Goal: Transaction & Acquisition: Purchase product/service

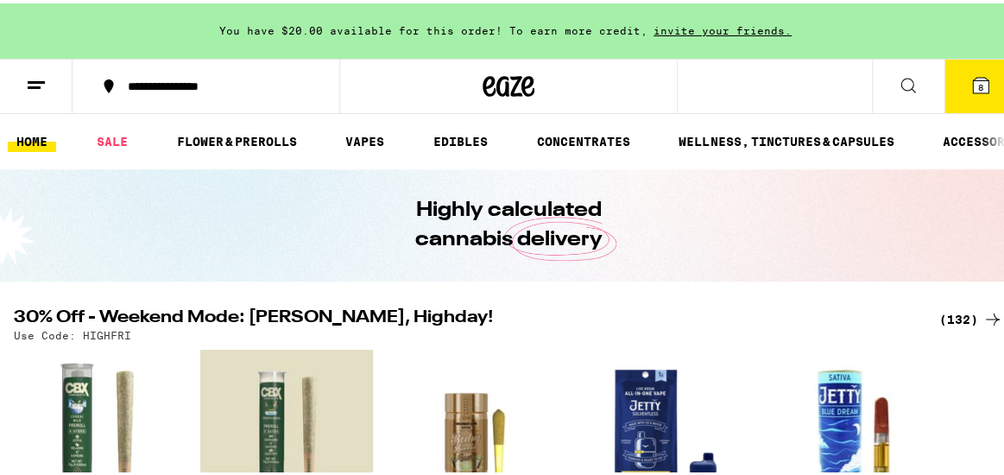
click at [956, 87] on button "8" at bounding box center [981, 83] width 73 height 54
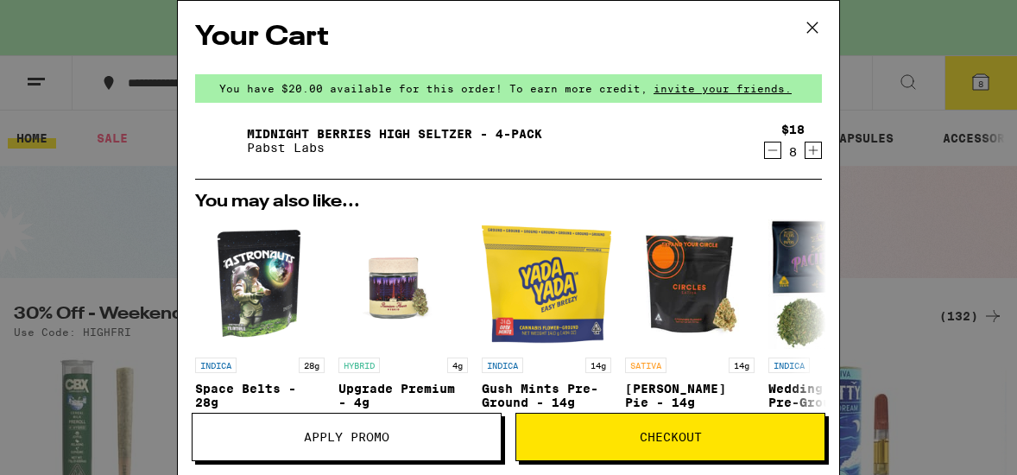
click at [812, 28] on icon at bounding box center [812, 27] width 10 height 10
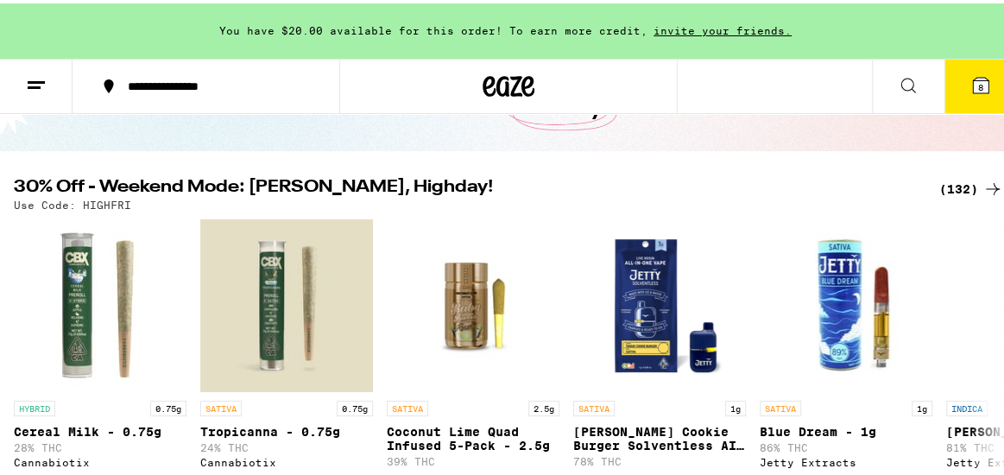
scroll to position [173, 0]
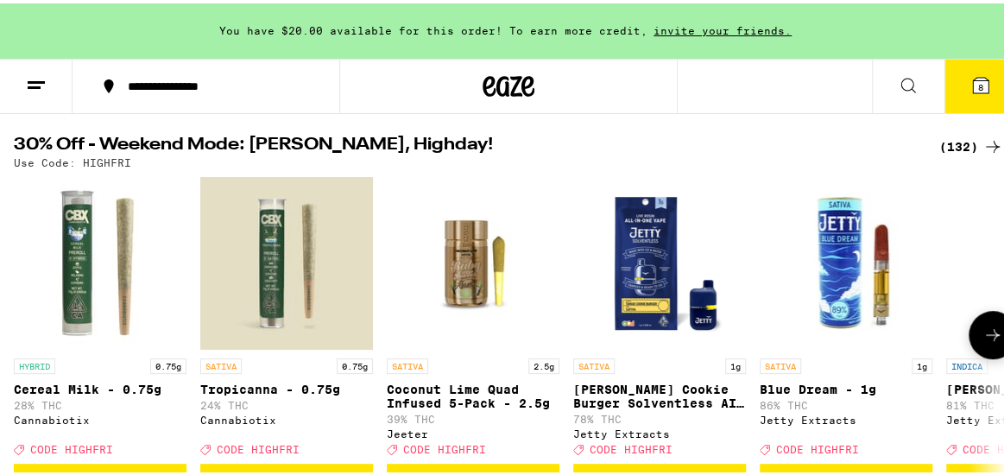
click at [983, 342] on icon at bounding box center [993, 331] width 21 height 21
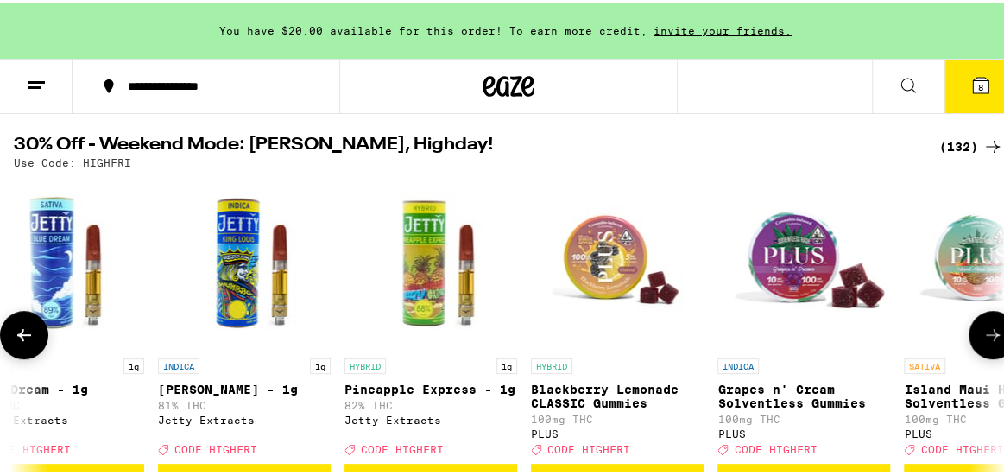
click at [983, 342] on icon at bounding box center [993, 331] width 21 height 21
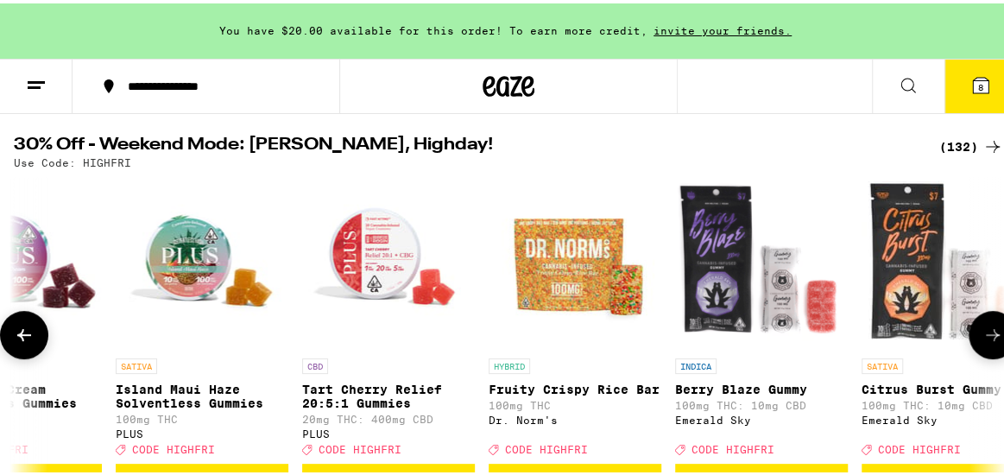
click at [983, 342] on icon at bounding box center [993, 331] width 21 height 21
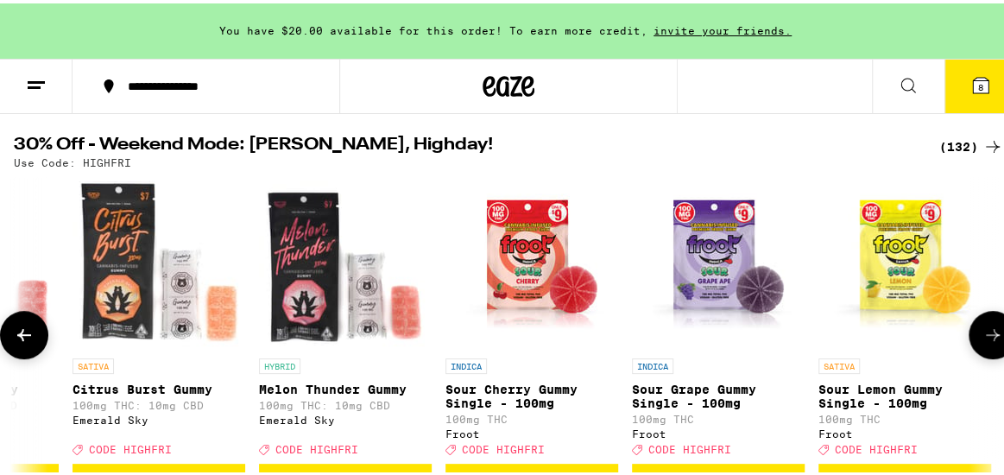
click at [983, 342] on icon at bounding box center [993, 331] width 21 height 21
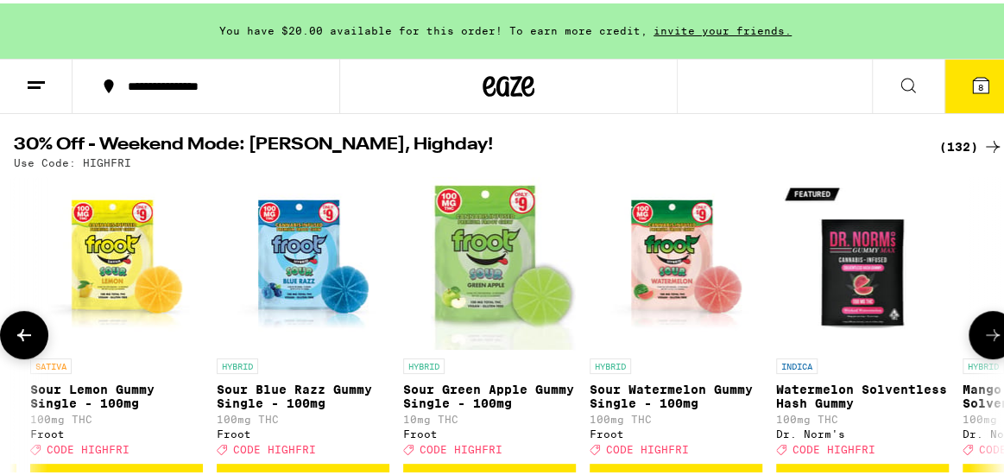
click at [983, 342] on icon at bounding box center [993, 331] width 21 height 21
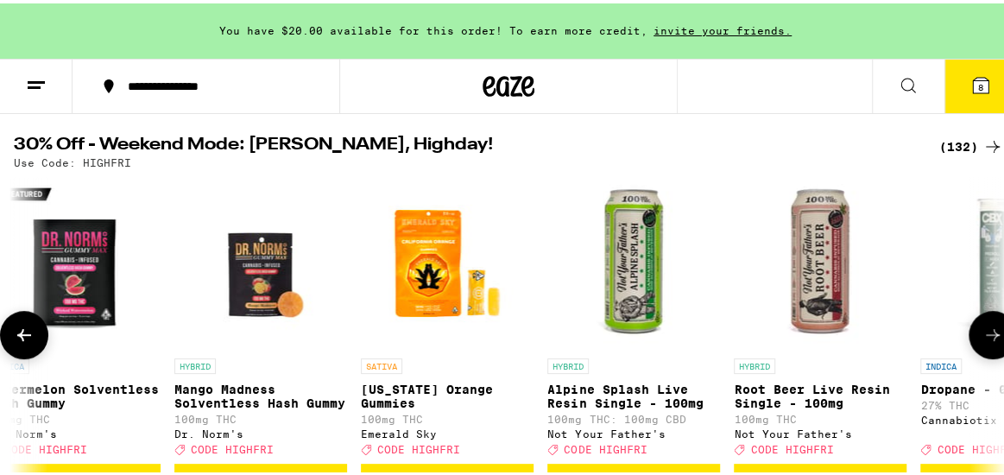
click at [983, 342] on icon at bounding box center [993, 331] width 21 height 21
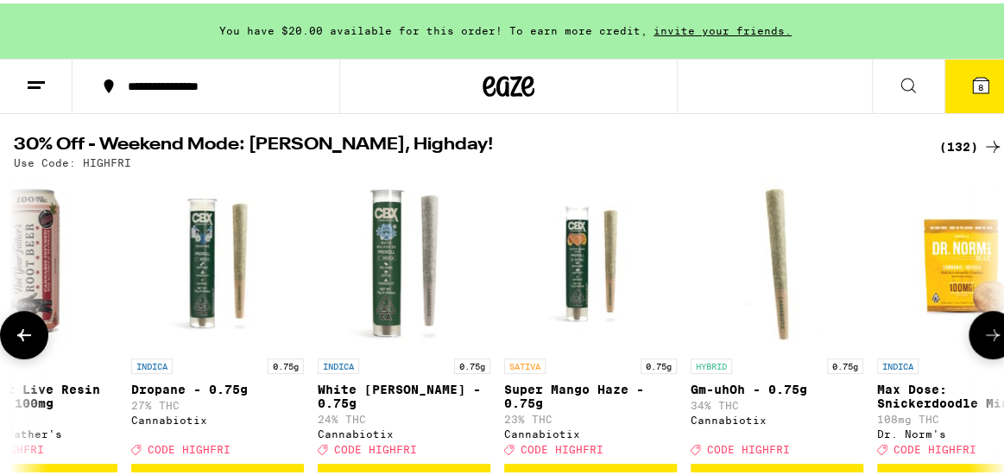
click at [983, 342] on icon at bounding box center [993, 331] width 21 height 21
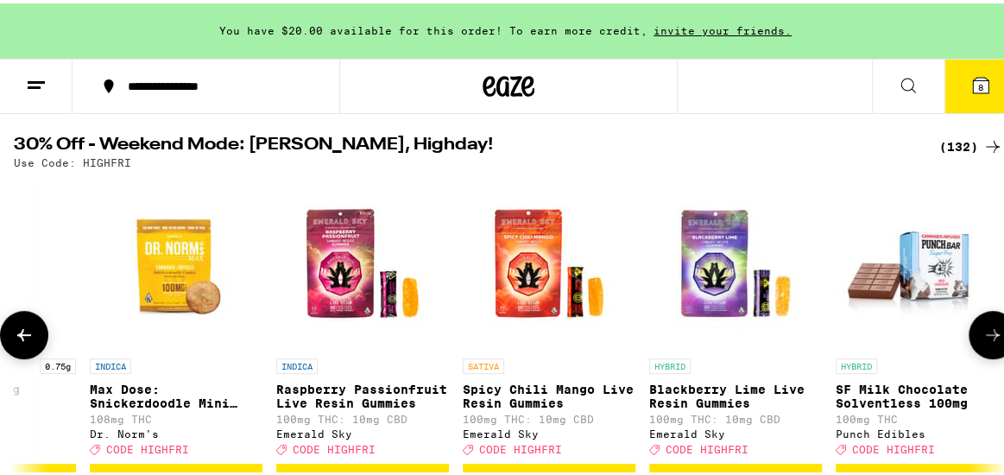
scroll to position [0, 5519]
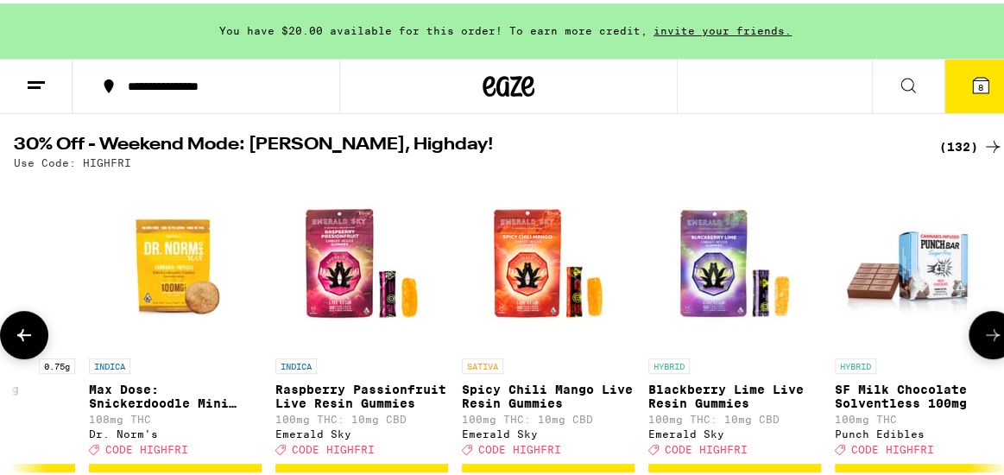
click at [983, 342] on icon at bounding box center [993, 331] width 21 height 21
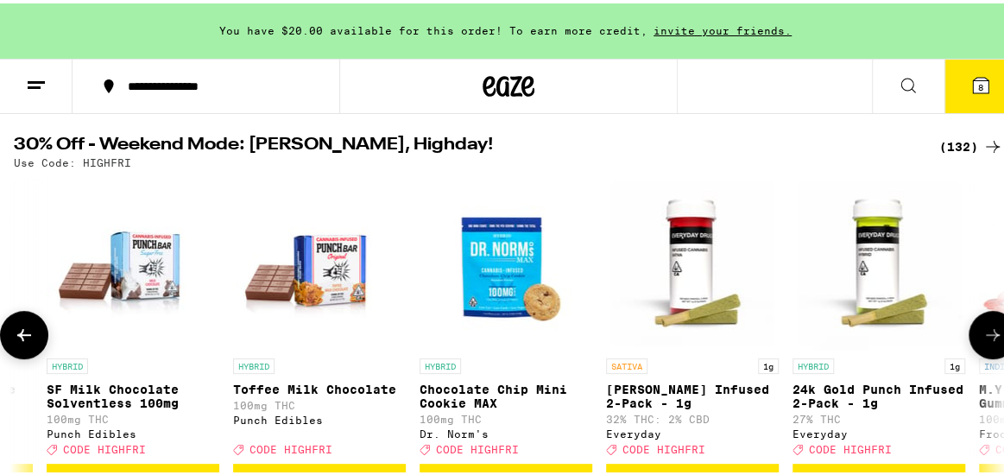
click at [983, 342] on icon at bounding box center [993, 331] width 21 height 21
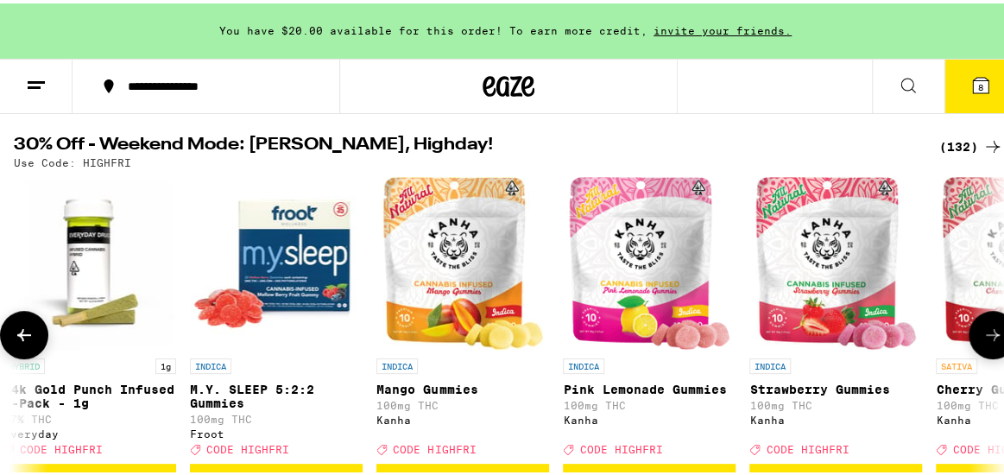
click at [983, 342] on icon at bounding box center [993, 331] width 21 height 21
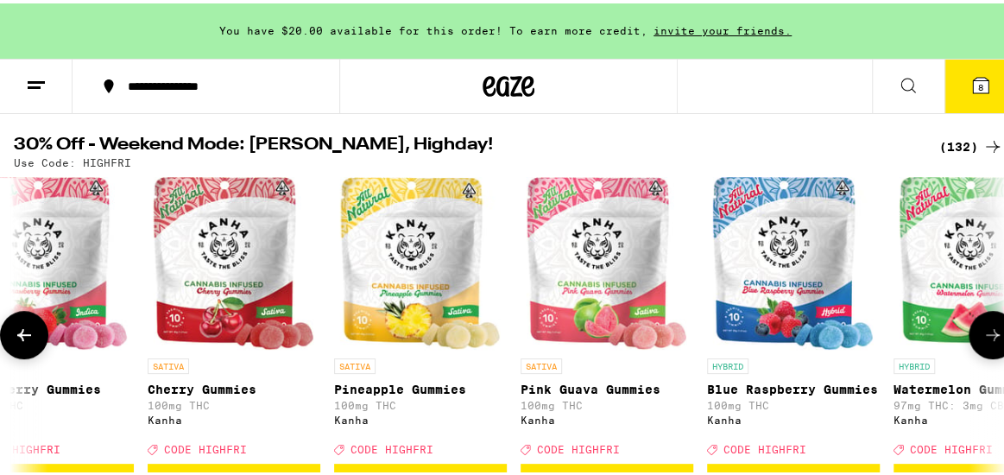
click at [983, 342] on icon at bounding box center [993, 331] width 21 height 21
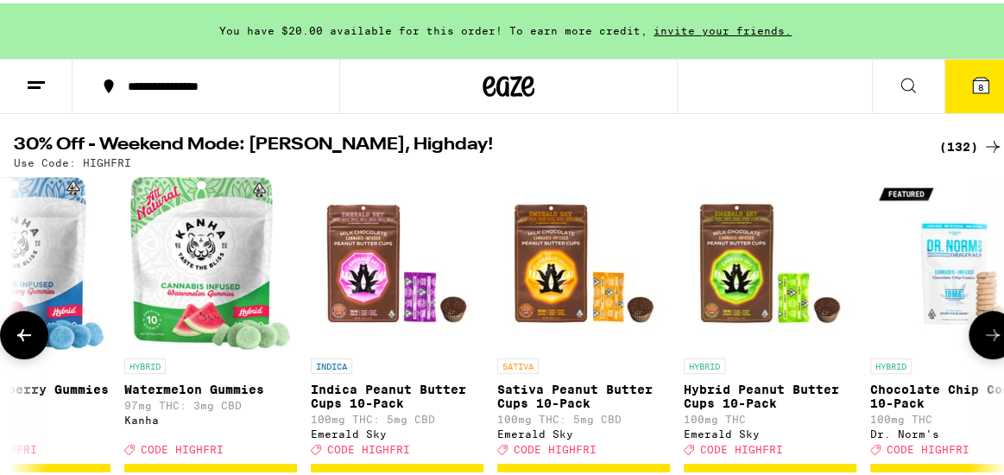
scroll to position [0, 8673]
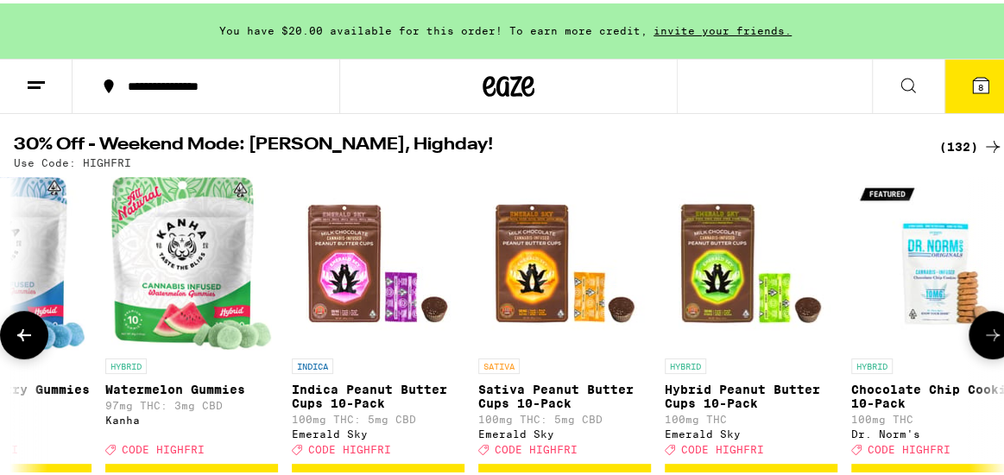
click at [983, 342] on icon at bounding box center [993, 331] width 21 height 21
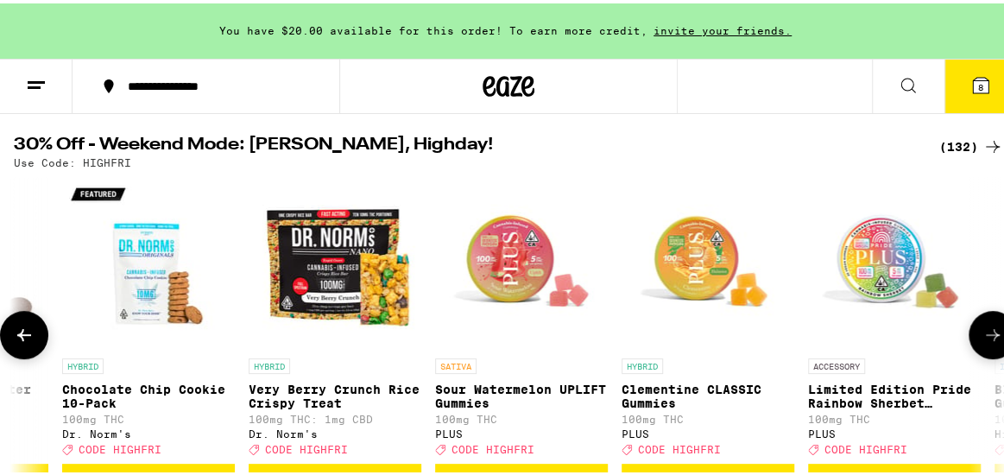
click at [983, 342] on icon at bounding box center [993, 331] width 21 height 21
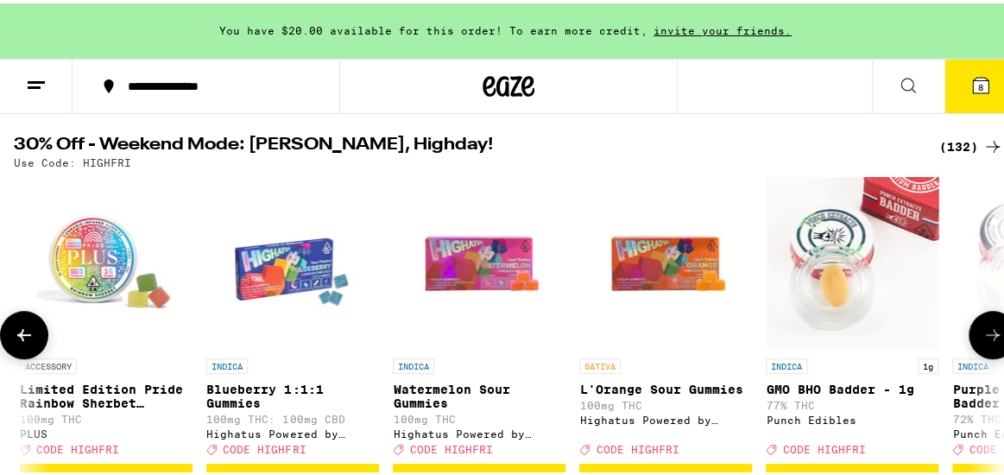
click at [983, 342] on icon at bounding box center [993, 331] width 21 height 21
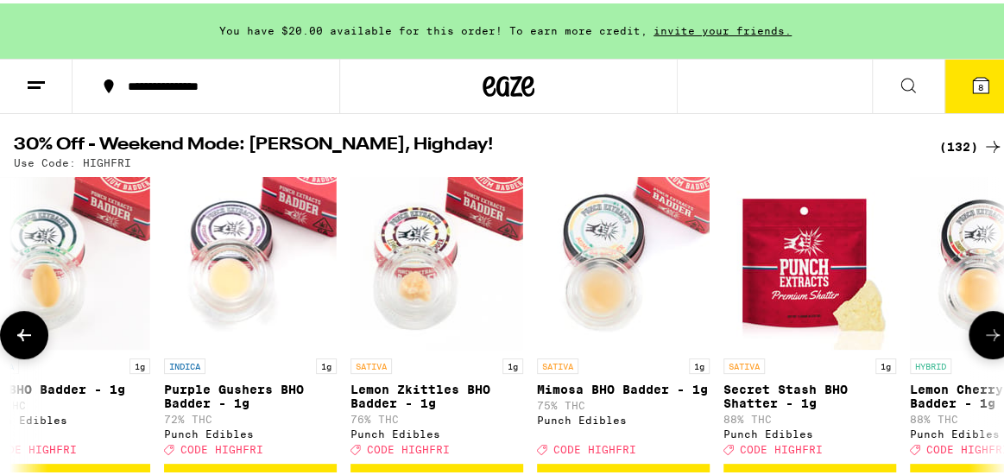
click at [983, 342] on icon at bounding box center [993, 331] width 21 height 21
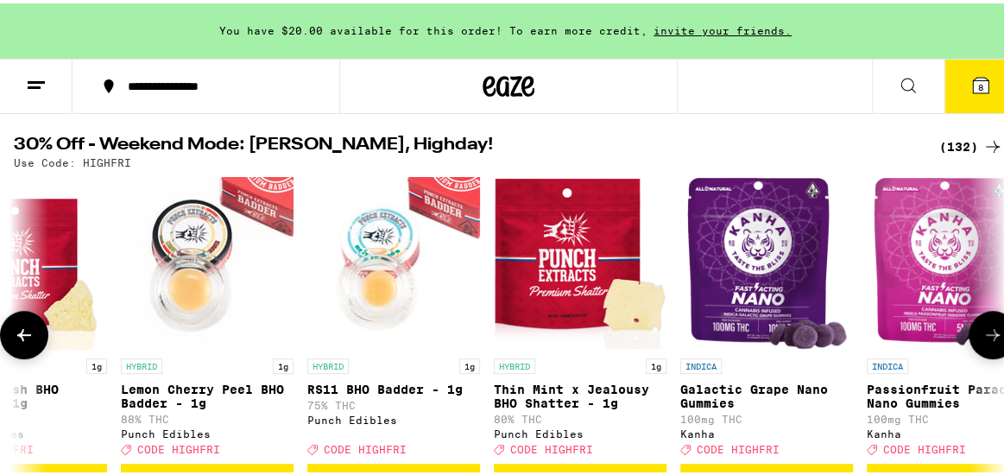
click at [983, 342] on icon at bounding box center [993, 331] width 21 height 21
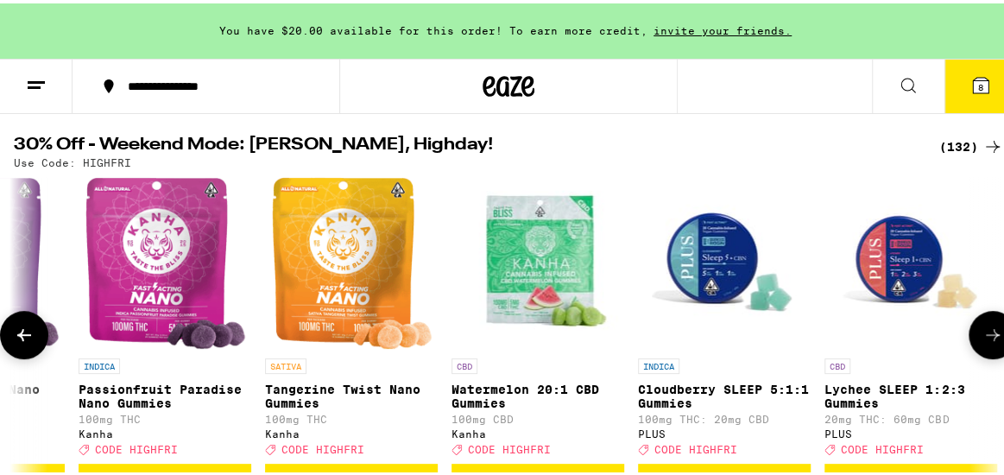
click at [983, 342] on icon at bounding box center [993, 331] width 21 height 21
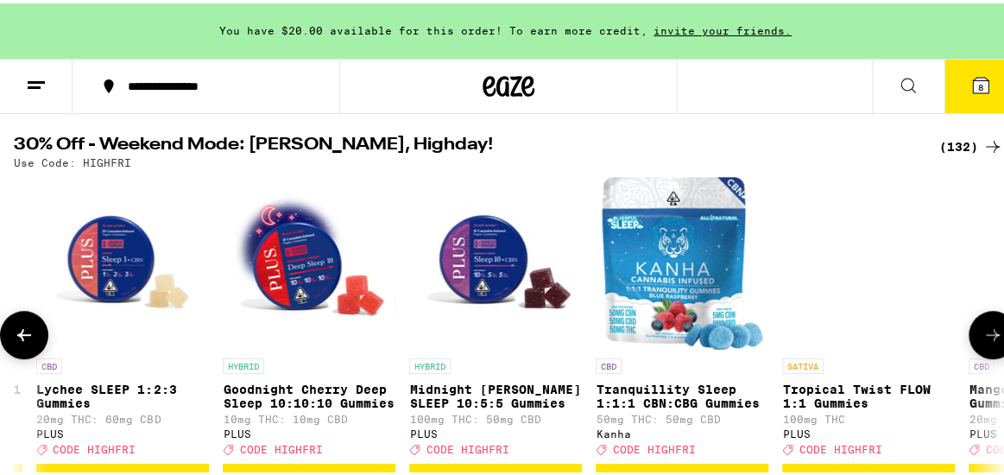
click at [983, 342] on icon at bounding box center [993, 331] width 21 height 21
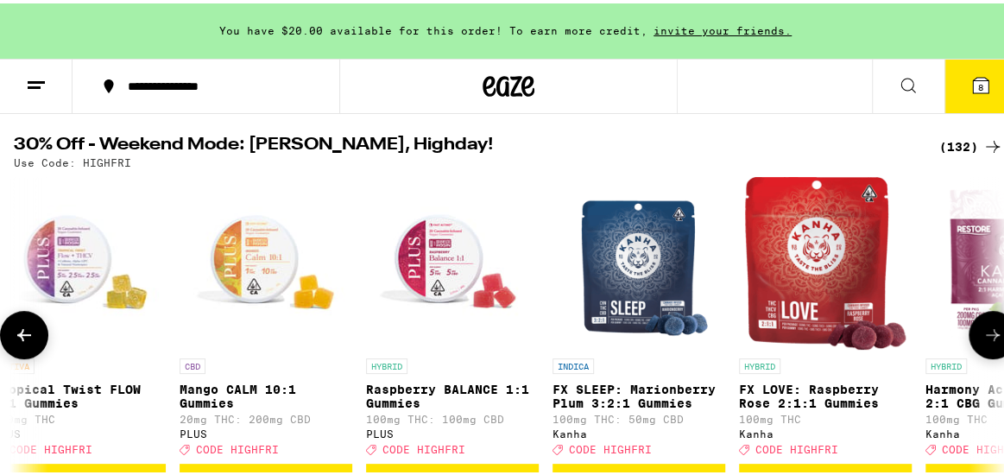
click at [983, 342] on icon at bounding box center [993, 331] width 21 height 21
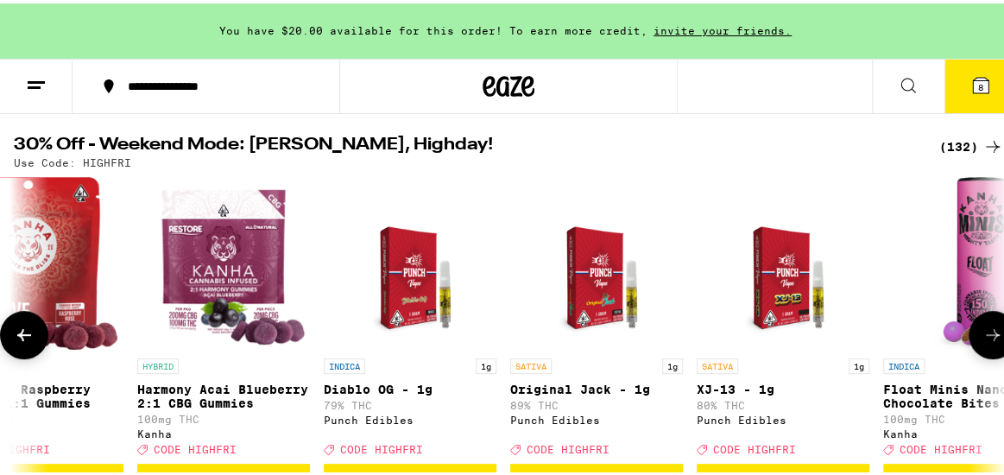
click at [983, 342] on icon at bounding box center [993, 331] width 21 height 21
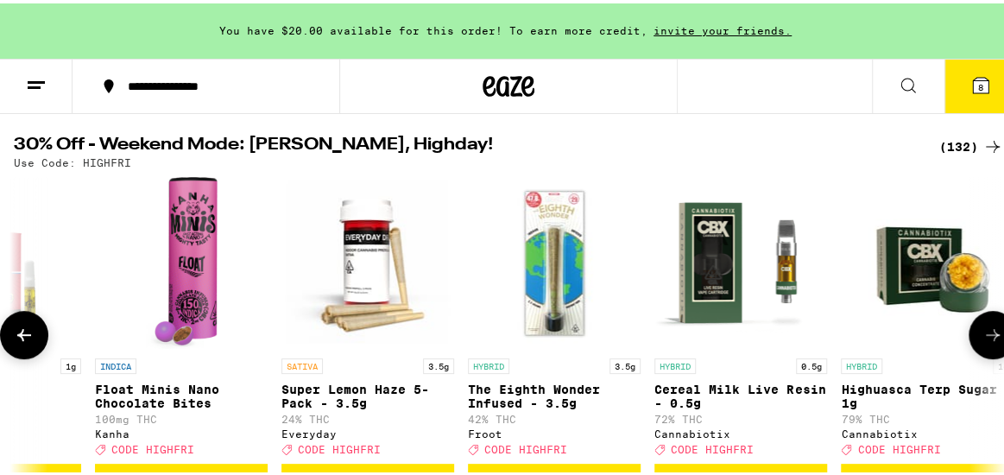
click at [983, 342] on icon at bounding box center [993, 331] width 21 height 21
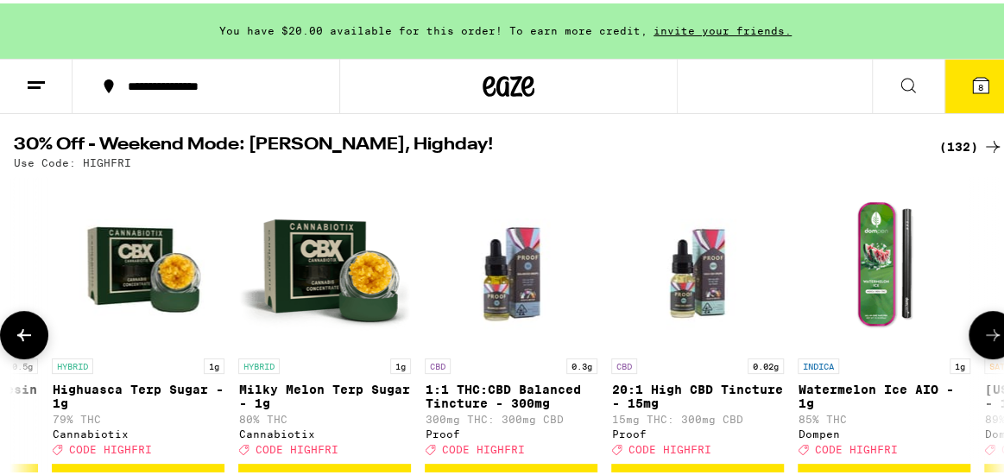
click at [983, 342] on icon at bounding box center [993, 331] width 21 height 21
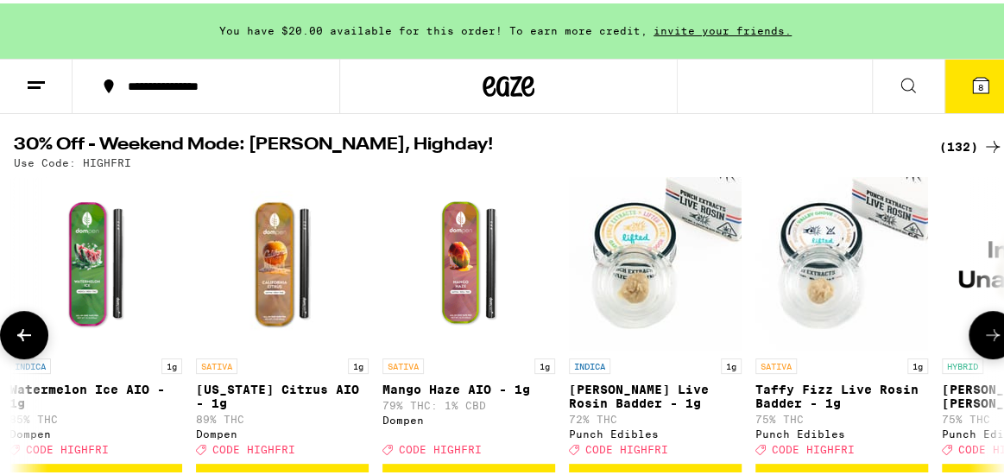
click at [983, 342] on icon at bounding box center [993, 331] width 21 height 21
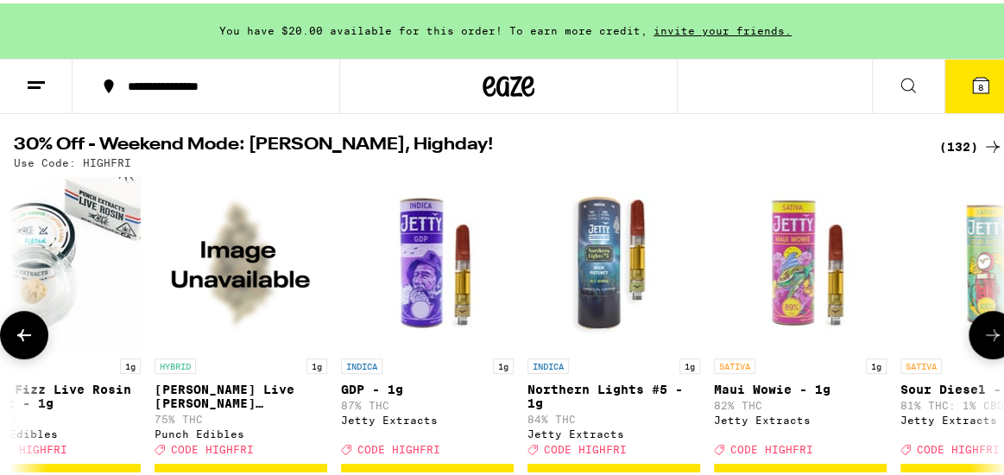
scroll to position [0, 18136]
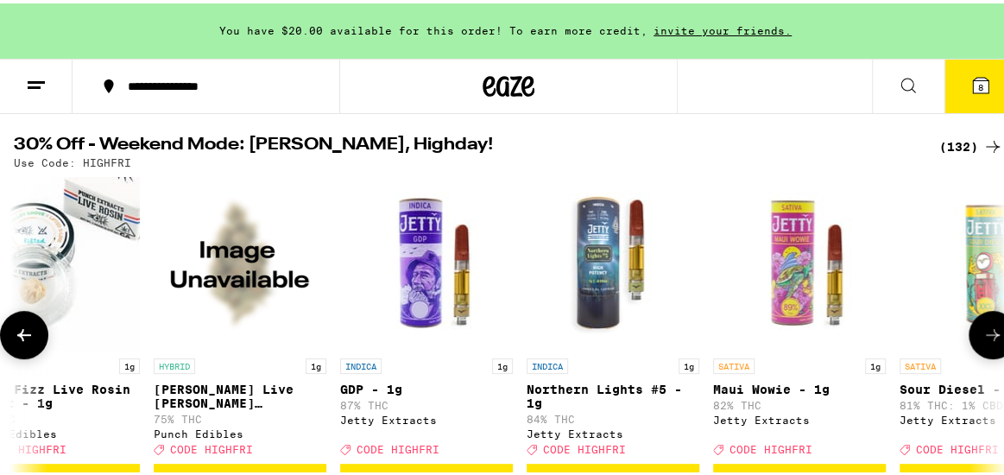
click at [983, 342] on icon at bounding box center [993, 331] width 21 height 21
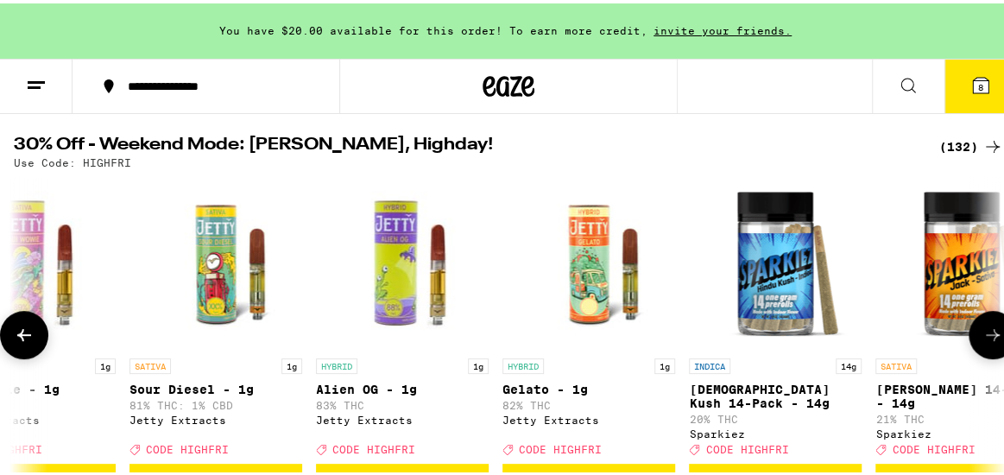
scroll to position [0, 18925]
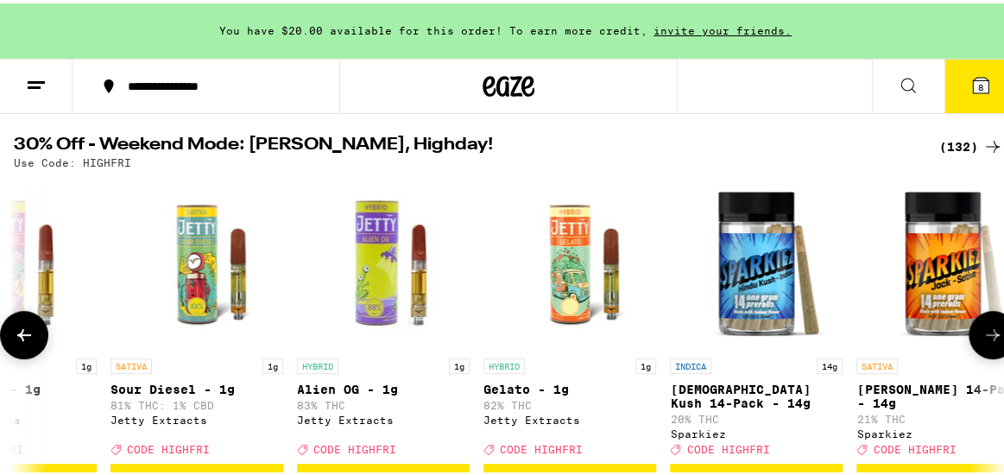
click at [983, 342] on icon at bounding box center [993, 331] width 21 height 21
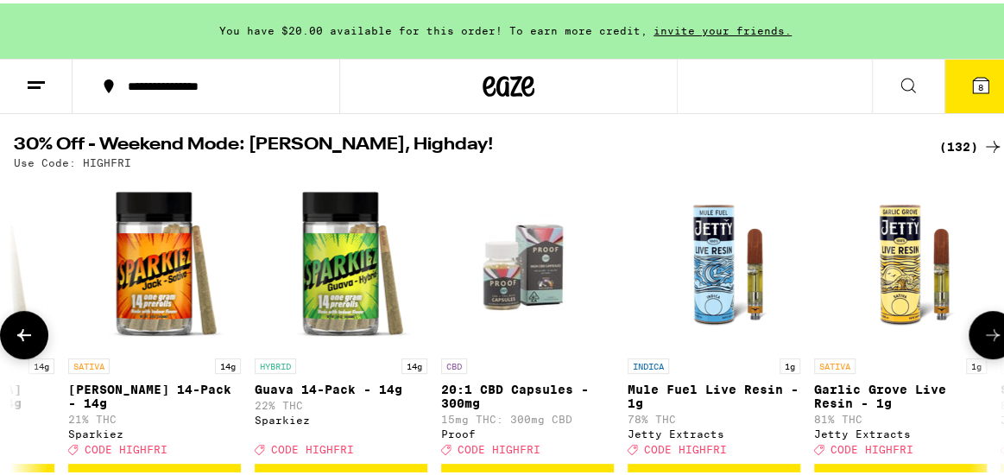
click at [983, 342] on icon at bounding box center [993, 331] width 21 height 21
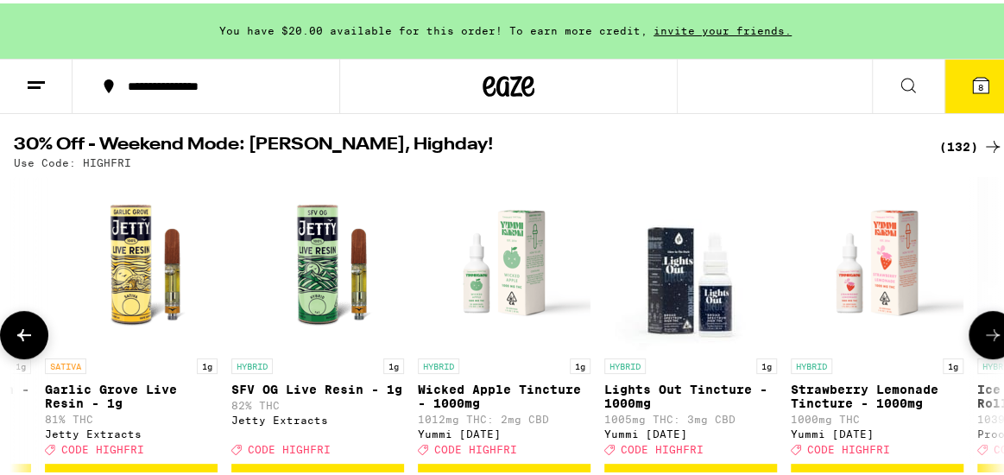
scroll to position [0, 20501]
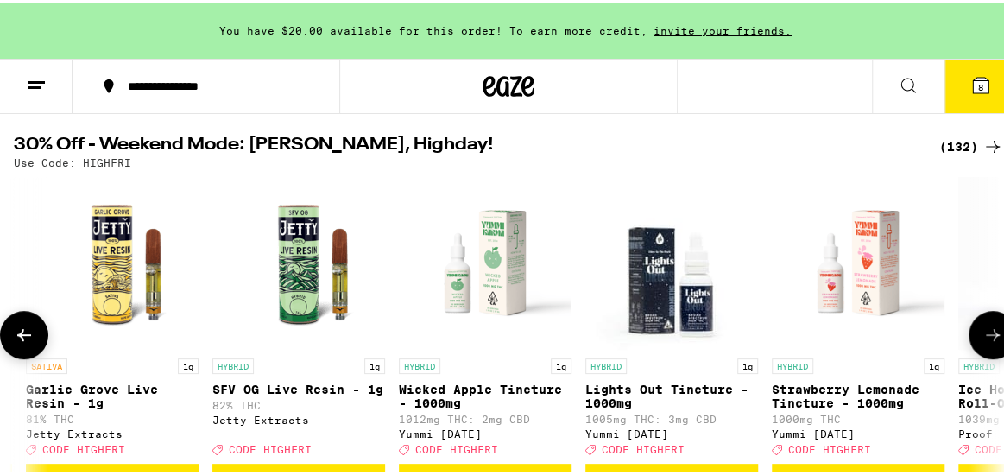
click at [983, 342] on icon at bounding box center [993, 331] width 21 height 21
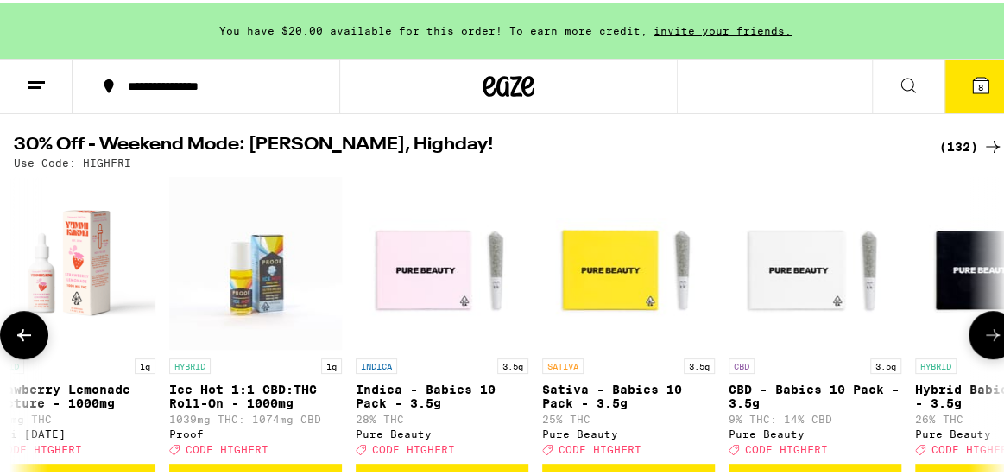
click at [983, 342] on icon at bounding box center [993, 331] width 21 height 21
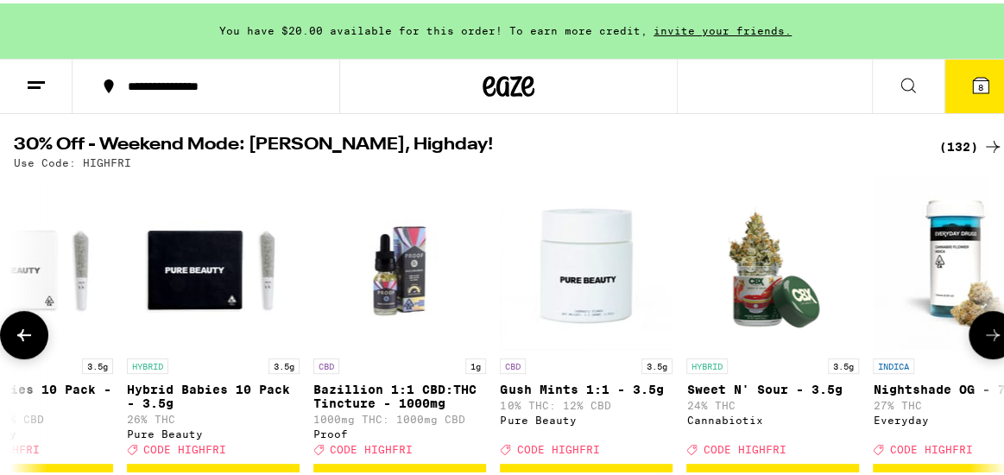
click at [983, 342] on icon at bounding box center [993, 331] width 21 height 21
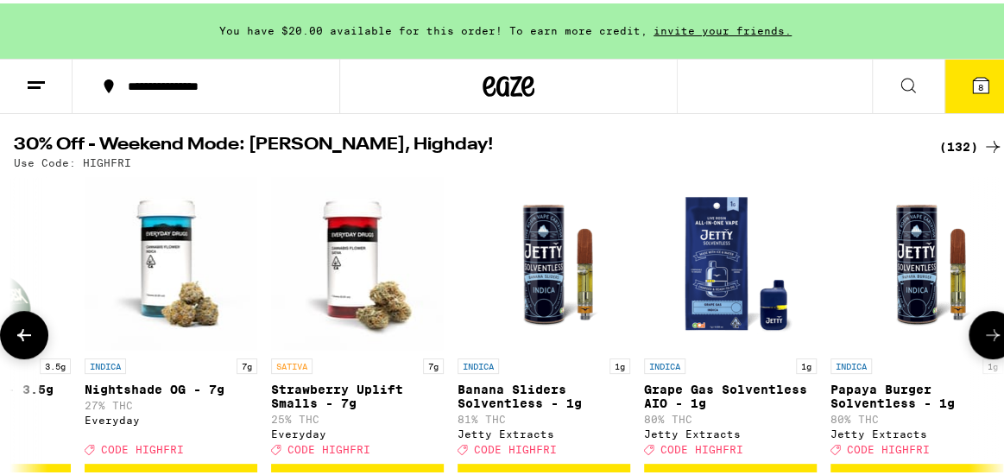
click at [983, 342] on icon at bounding box center [993, 331] width 21 height 21
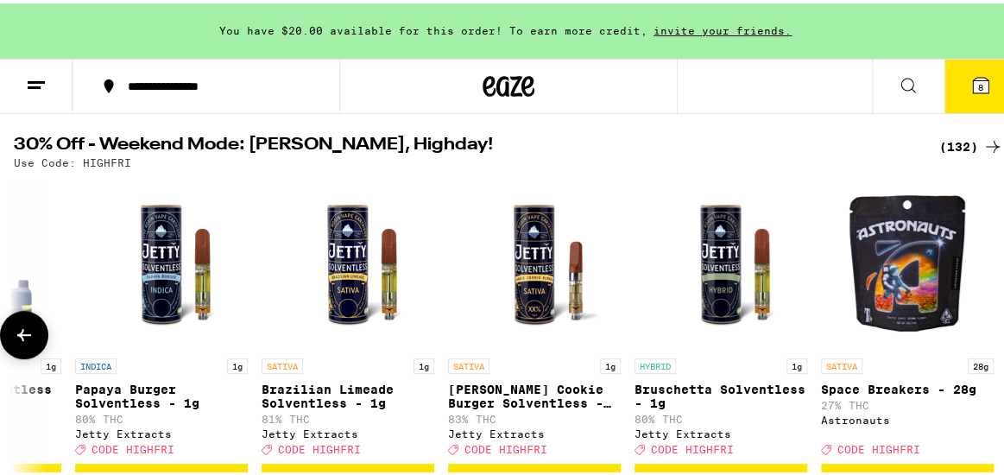
scroll to position [0, 23640]
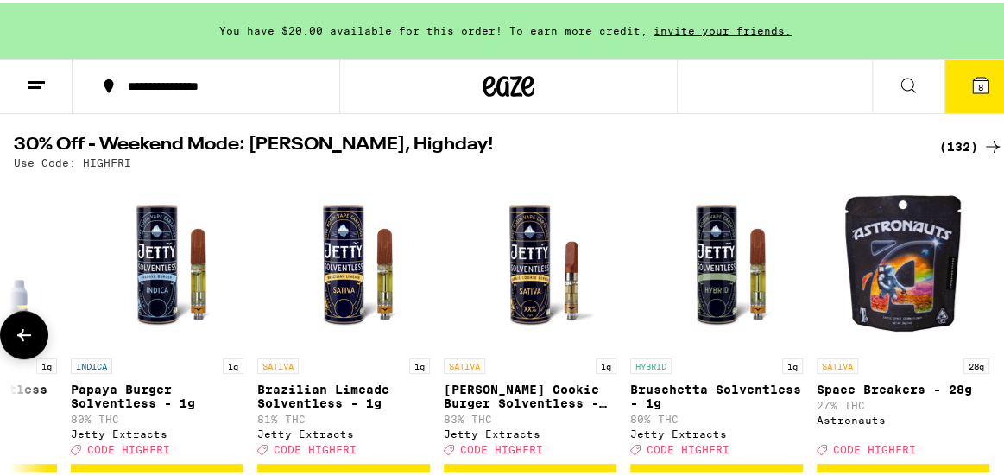
click at [975, 341] on div at bounding box center [993, 331] width 48 height 48
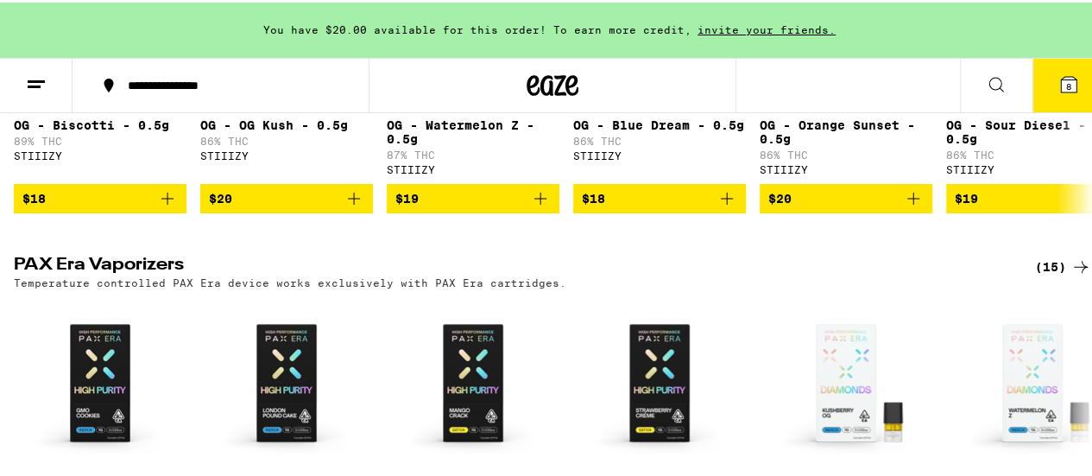
scroll to position [3799, 0]
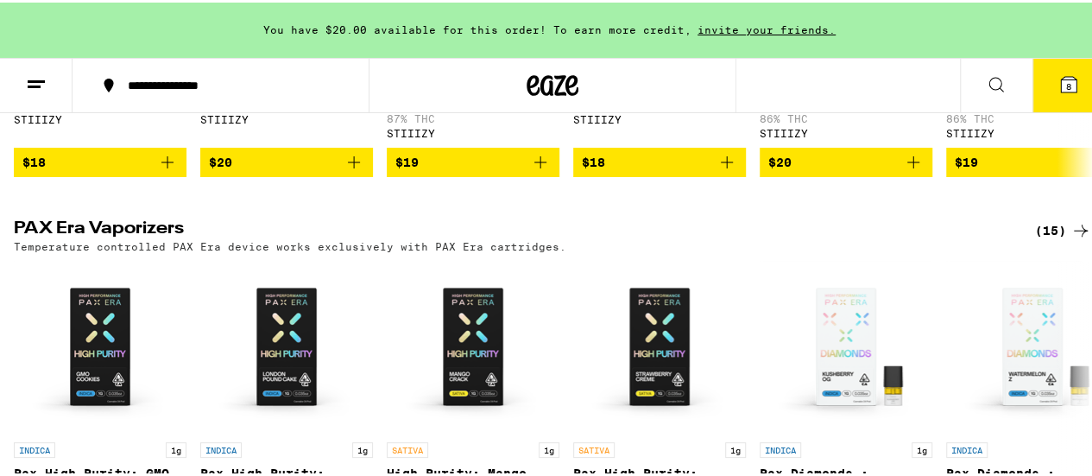
click at [1003, 79] on span "8" at bounding box center [1068, 84] width 5 height 10
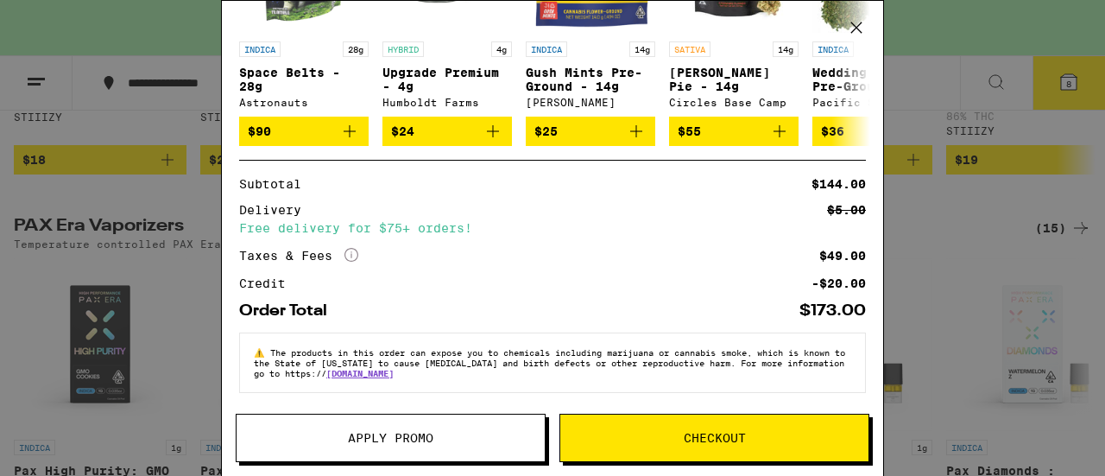
scroll to position [326, 0]
click at [748, 435] on span "Checkout" at bounding box center [714, 438] width 308 height 12
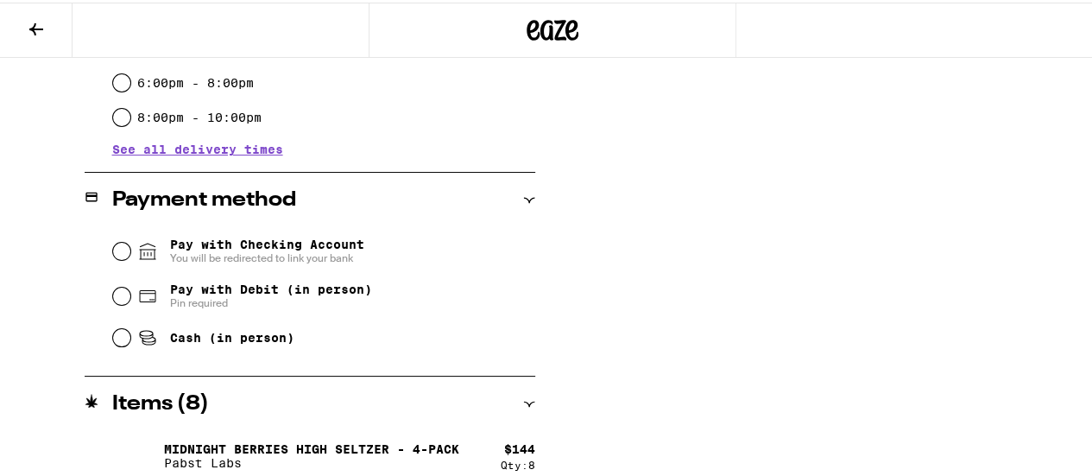
scroll to position [621, 0]
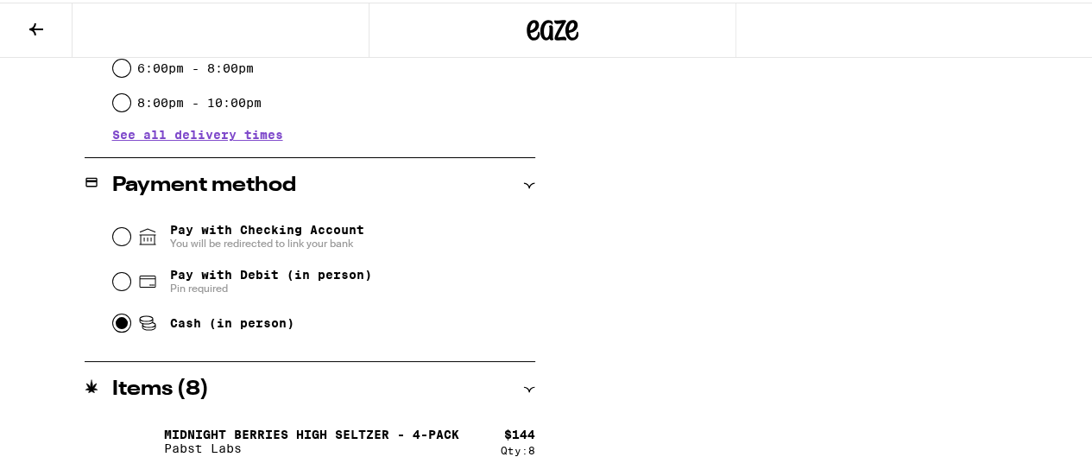
click at [123, 321] on input "Cash (in person)" at bounding box center [121, 320] width 17 height 17
radio input "true"
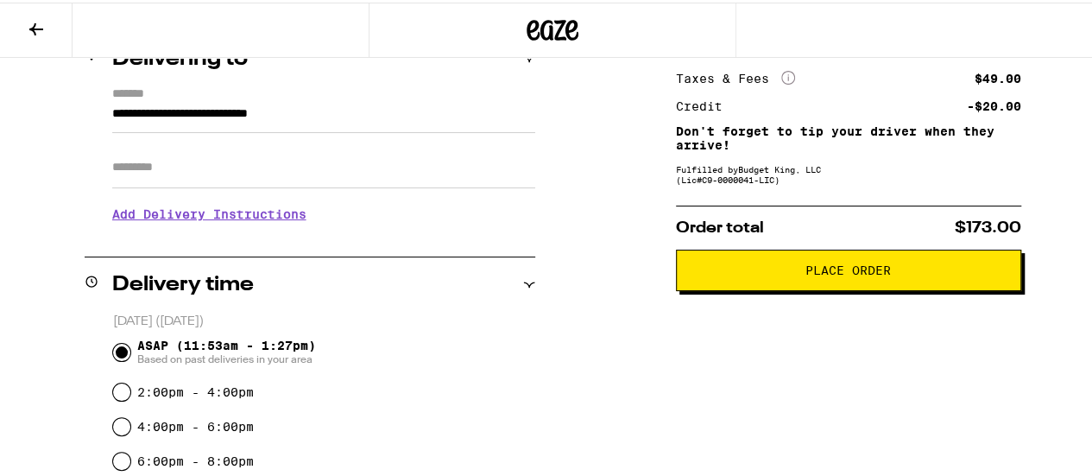
scroll to position [259, 0]
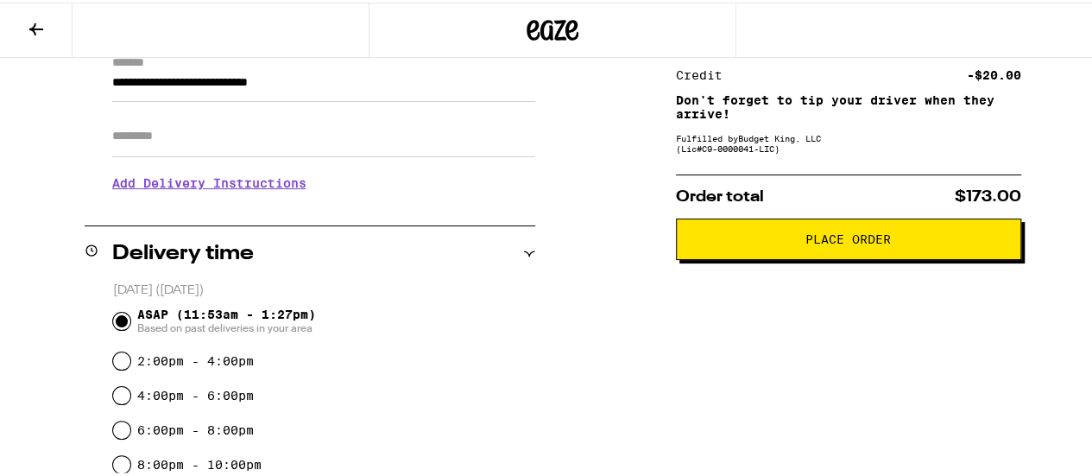
click at [843, 243] on span "Place Order" at bounding box center [848, 237] width 85 height 12
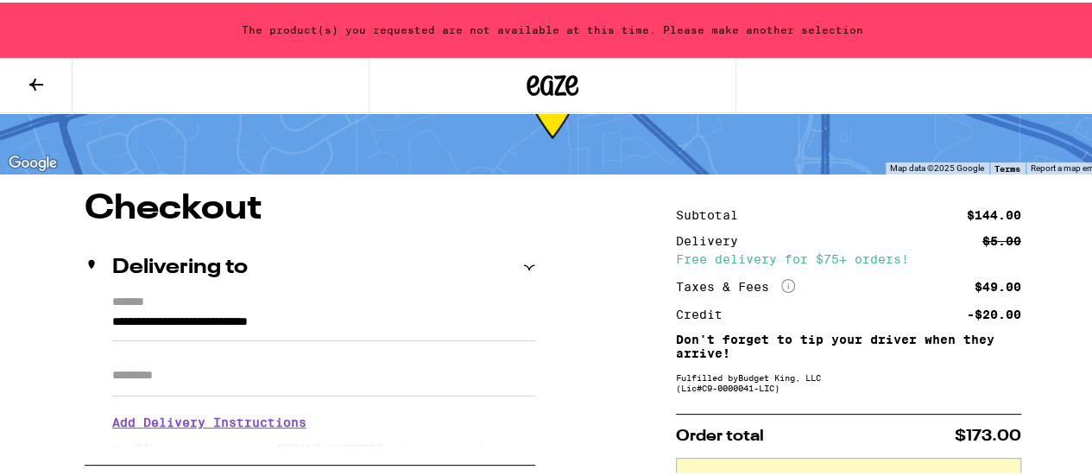
scroll to position [0, 0]
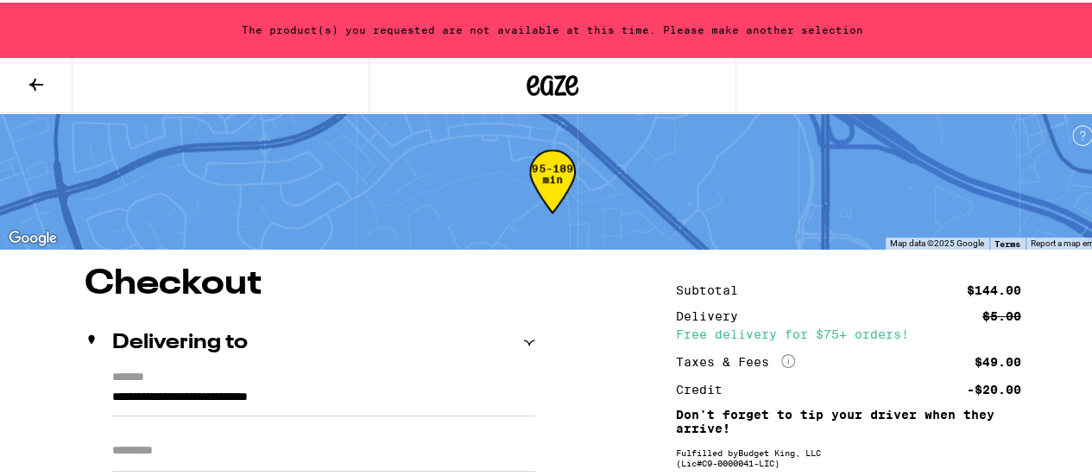
click at [28, 81] on icon at bounding box center [36, 82] width 21 height 21
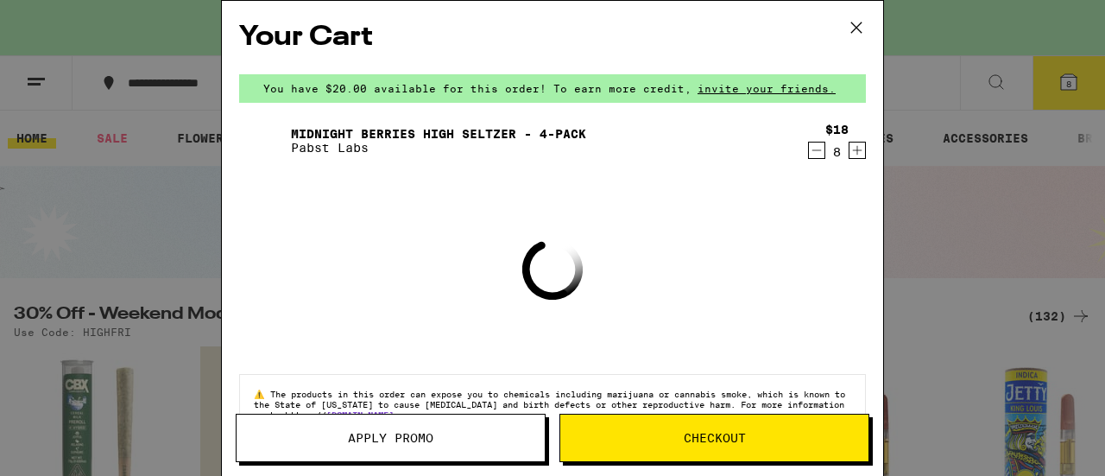
click at [809, 147] on icon "Decrement" at bounding box center [817, 150] width 16 height 21
click at [809, 149] on icon "Decrement" at bounding box center [817, 150] width 16 height 21
click at [809, 151] on icon "Decrement" at bounding box center [817, 150] width 16 height 21
click at [812, 150] on icon "Decrement" at bounding box center [816, 150] width 9 height 0
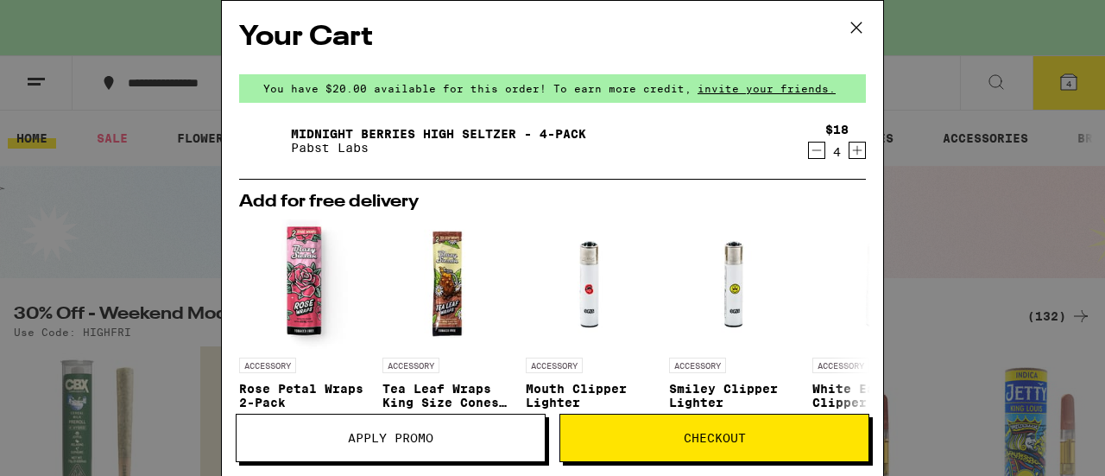
click at [857, 23] on icon at bounding box center [857, 28] width 26 height 26
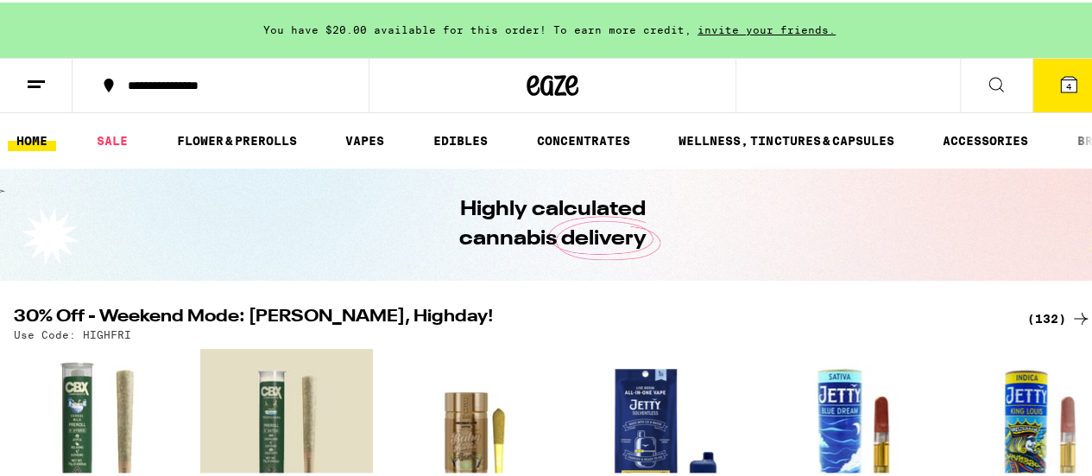
click at [1003, 88] on span "4" at bounding box center [1068, 84] width 5 height 10
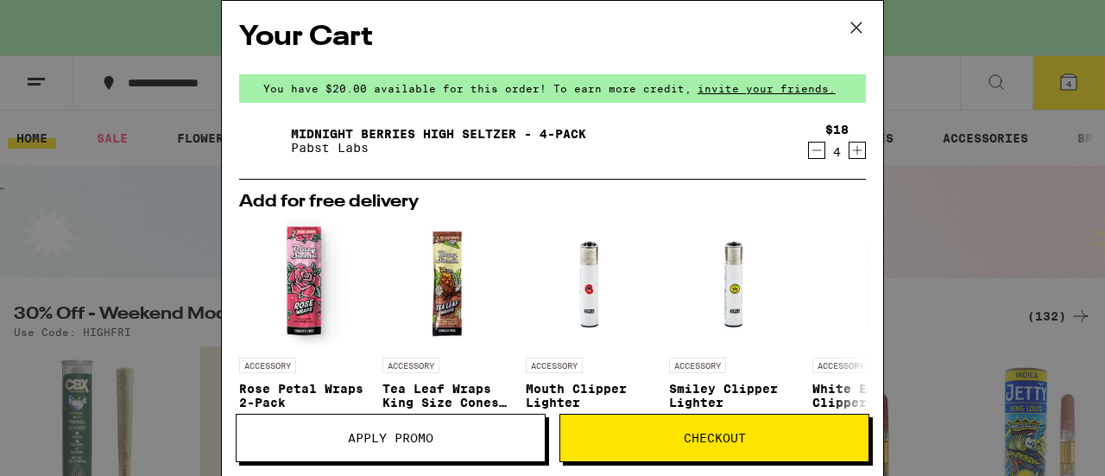
click at [809, 148] on icon "Decrement" at bounding box center [817, 150] width 16 height 21
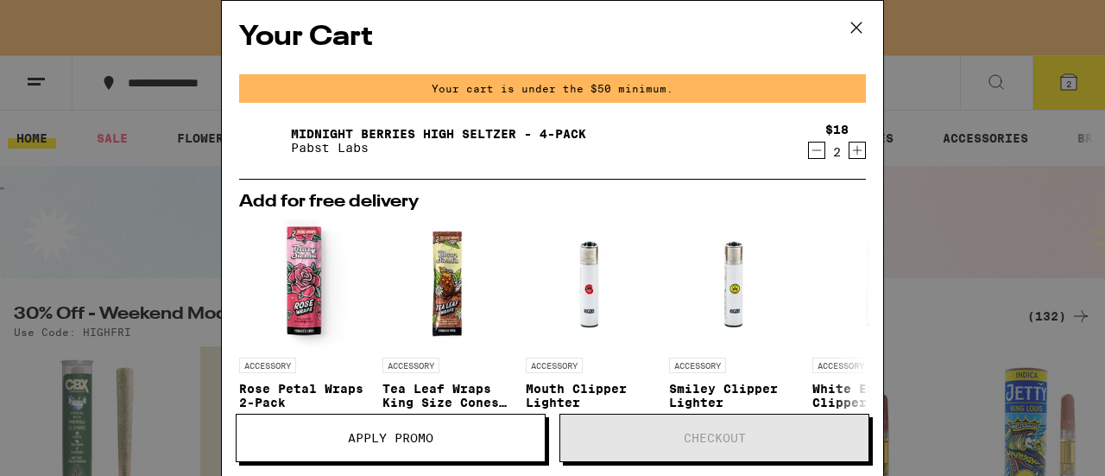
click at [809, 148] on icon "Decrement" at bounding box center [817, 150] width 16 height 21
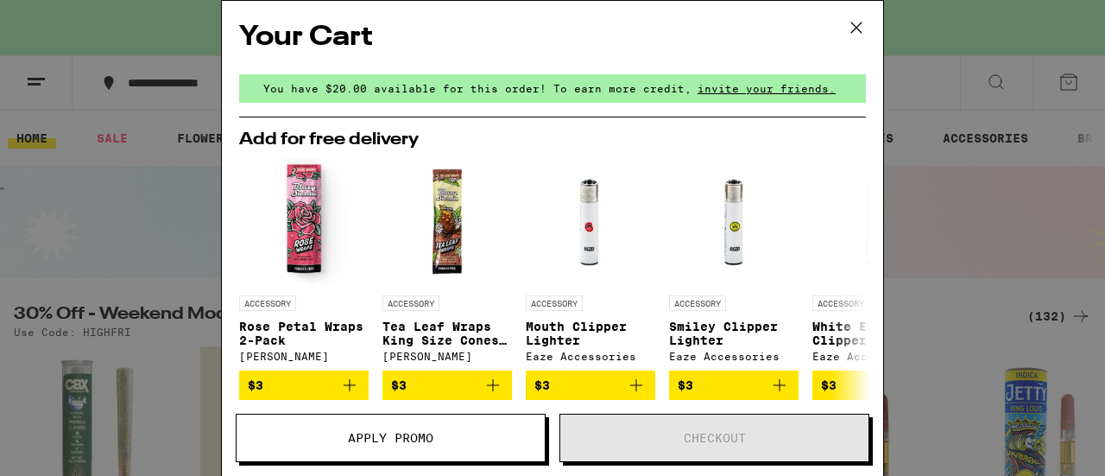
click at [807, 148] on div "Add for free delivery ACCESSORY Rose Petal Wraps 2-Pack [PERSON_NAME] $3 ACCESS…" at bounding box center [552, 265] width 654 height 269
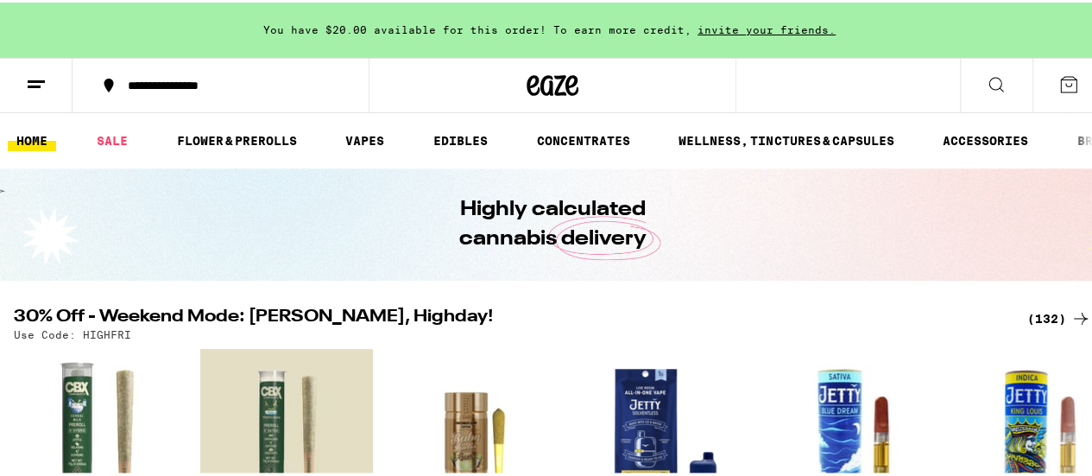
click at [1003, 80] on icon at bounding box center [1069, 82] width 16 height 16
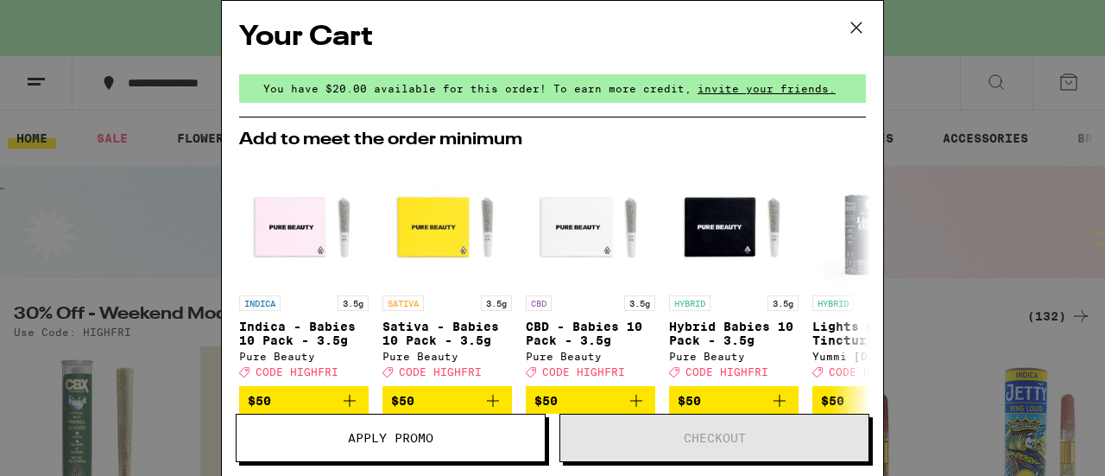
click at [856, 21] on icon at bounding box center [857, 28] width 26 height 26
